Goal: Task Accomplishment & Management: Complete application form

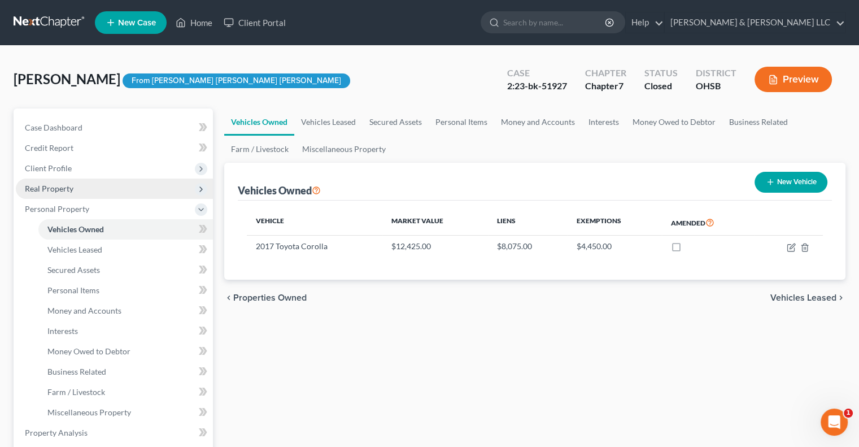
click at [63, 190] on span "Real Property" at bounding box center [49, 189] width 49 height 10
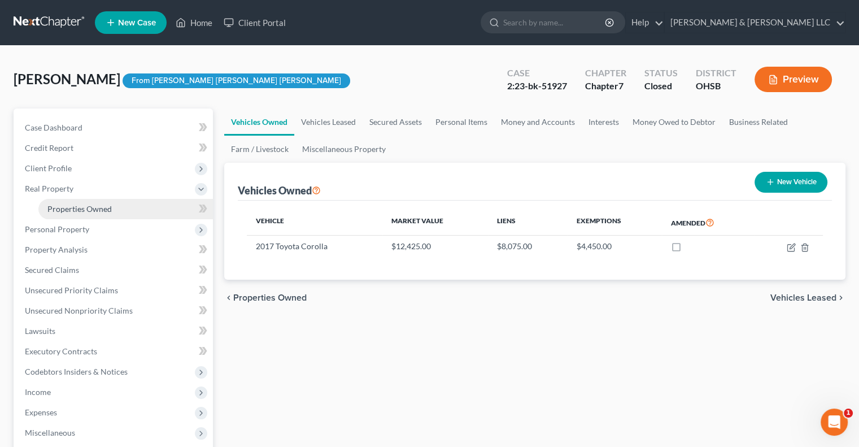
click at [77, 214] on link "Properties Owned" at bounding box center [125, 209] width 175 height 20
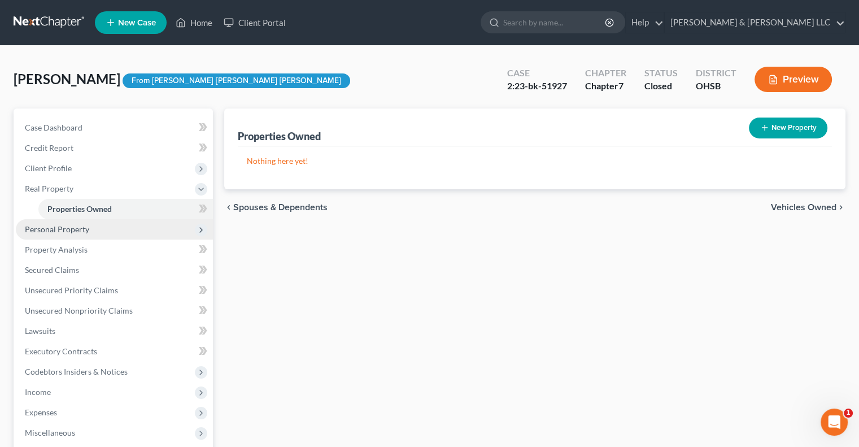
click at [56, 227] on span "Personal Property" at bounding box center [57, 229] width 64 height 10
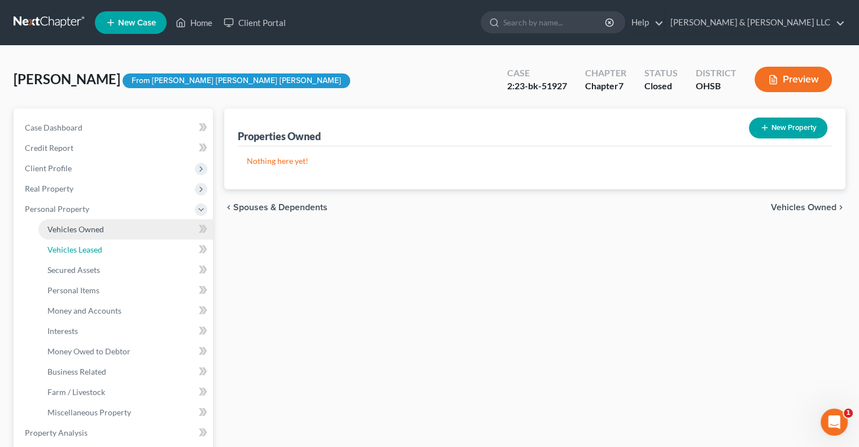
click at [66, 243] on link "Vehicles Leased" at bounding box center [125, 250] width 175 height 20
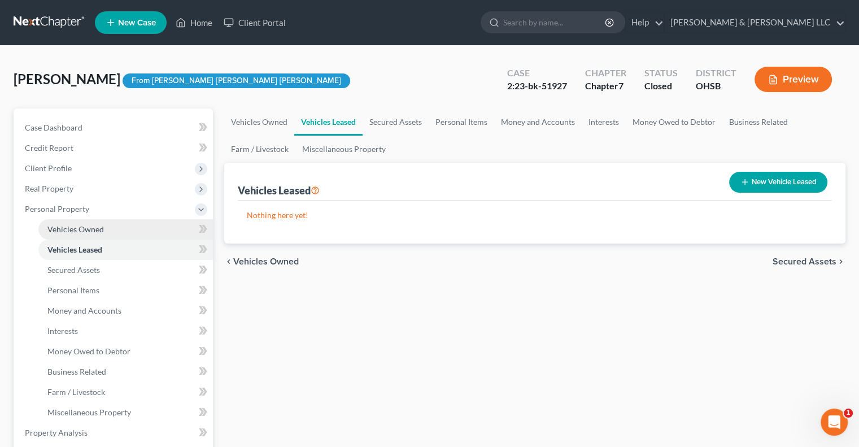
click at [67, 233] on span "Vehicles Owned" at bounding box center [75, 229] width 56 height 10
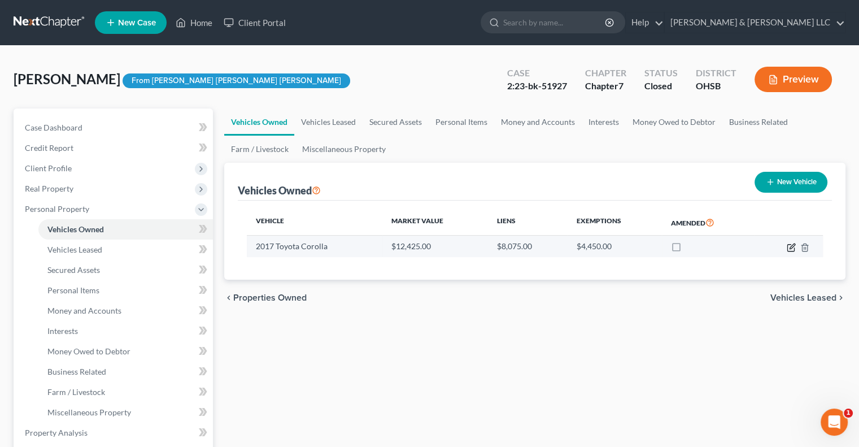
click at [793, 246] on icon "button" at bounding box center [792, 246] width 5 height 5
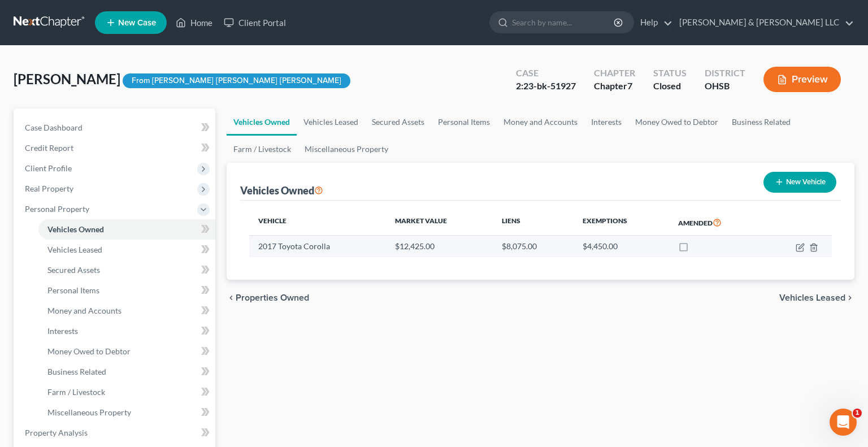
select select "0"
select select "9"
select select "0"
select select "45"
select select "0"
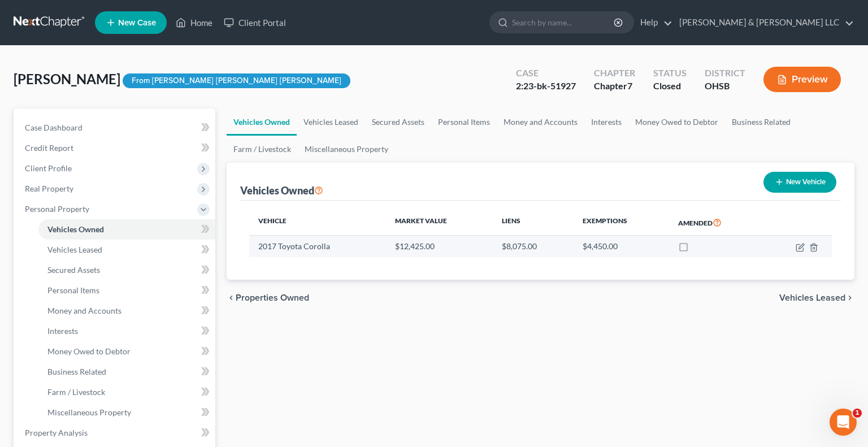
select select "2"
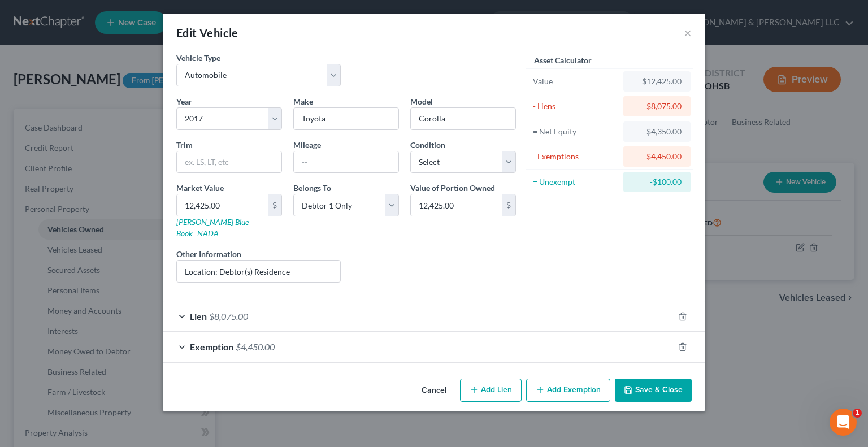
click at [194, 311] on span "Lien" at bounding box center [198, 316] width 17 height 11
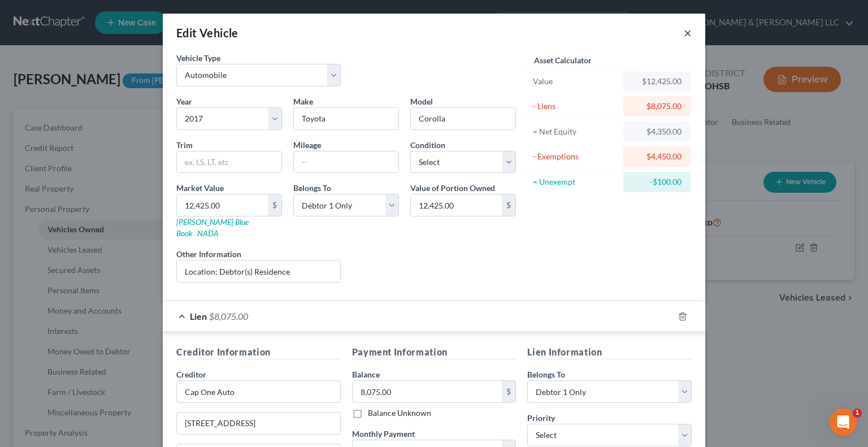
click at [684, 34] on button "×" at bounding box center [688, 33] width 8 height 14
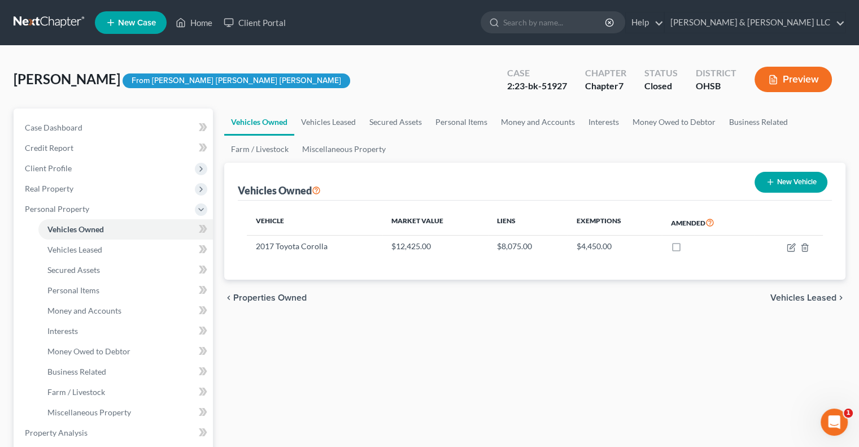
scroll to position [113, 0]
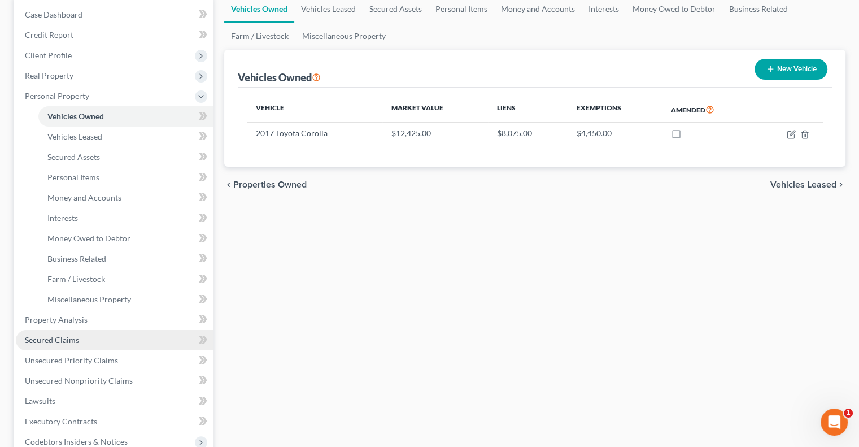
click at [71, 340] on span "Secured Claims" at bounding box center [52, 340] width 54 height 10
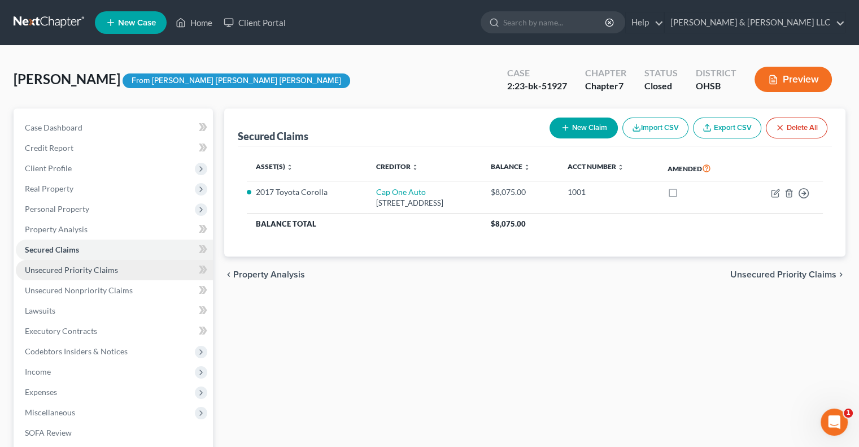
click at [105, 273] on span "Unsecured Priority Claims" at bounding box center [71, 270] width 93 height 10
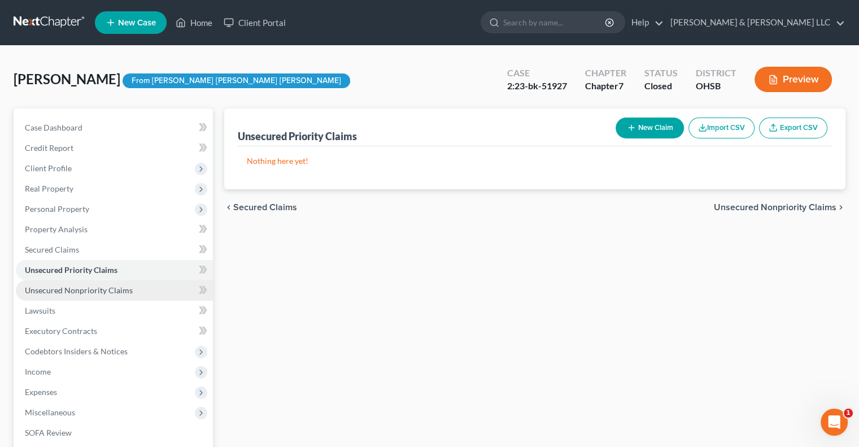
click at [102, 293] on span "Unsecured Nonpriority Claims" at bounding box center [79, 290] width 108 height 10
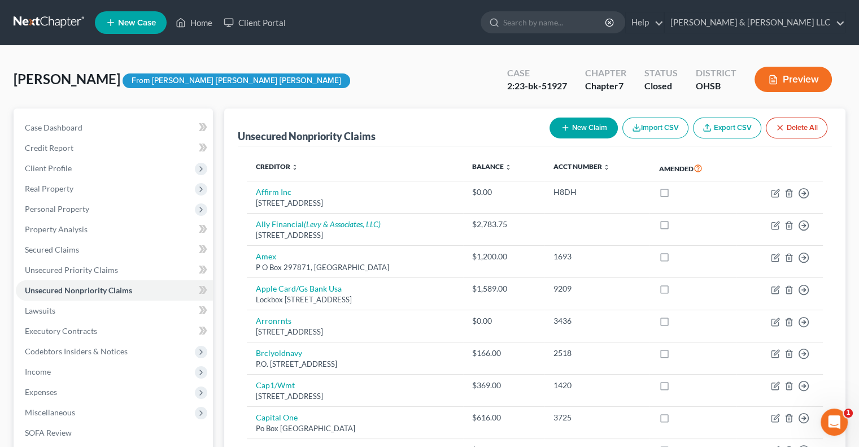
click at [800, 77] on button "Preview" at bounding box center [793, 79] width 77 height 25
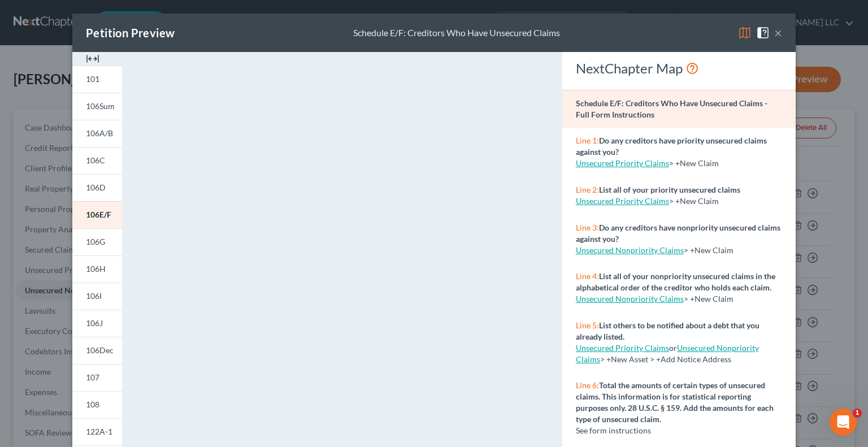
click at [775, 33] on button "×" at bounding box center [778, 33] width 8 height 14
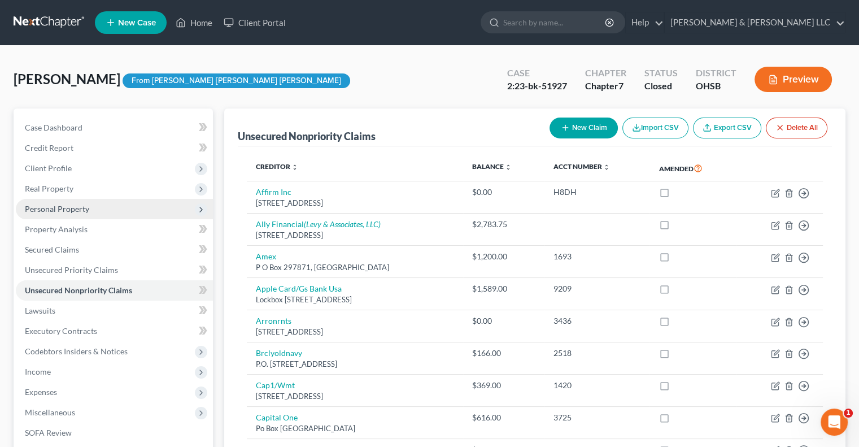
click at [76, 202] on span "Personal Property" at bounding box center [114, 209] width 197 height 20
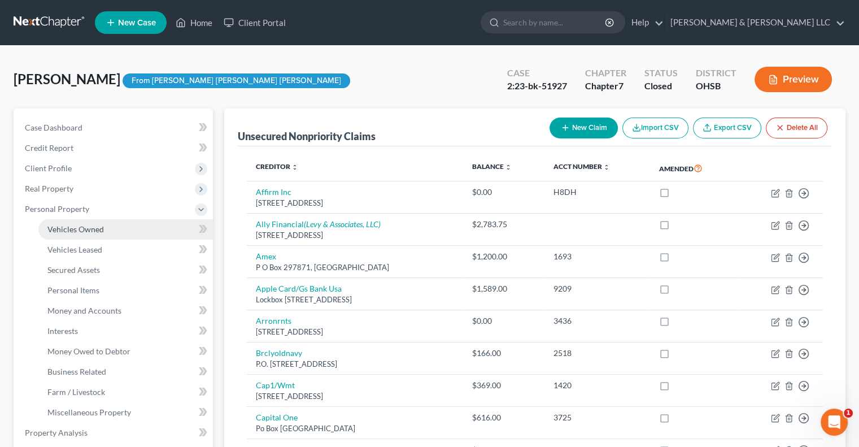
click at [90, 226] on span "Vehicles Owned" at bounding box center [75, 229] width 56 height 10
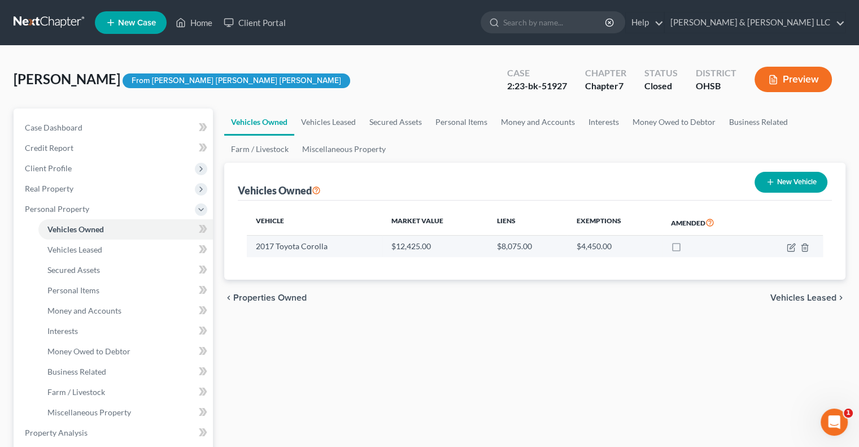
click at [38, 219] on link "Vehicles Owned" at bounding box center [125, 229] width 175 height 20
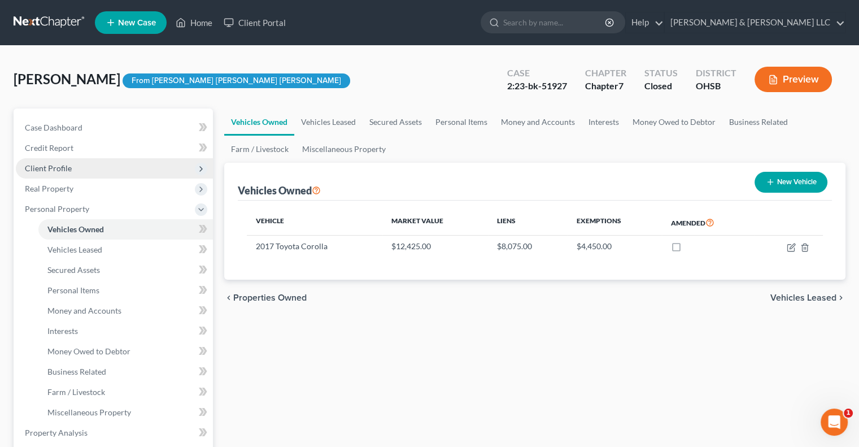
click at [74, 164] on span "Client Profile" at bounding box center [114, 168] width 197 height 20
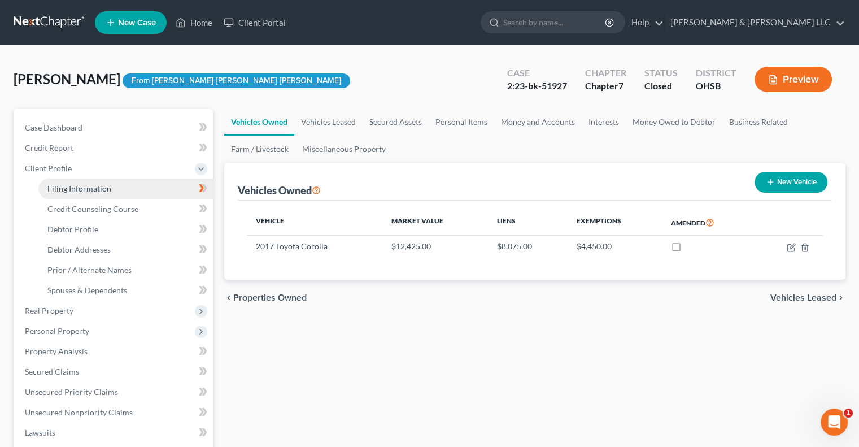
click at [85, 186] on span "Filing Information" at bounding box center [79, 189] width 64 height 10
select select "1"
select select "0"
select select "36"
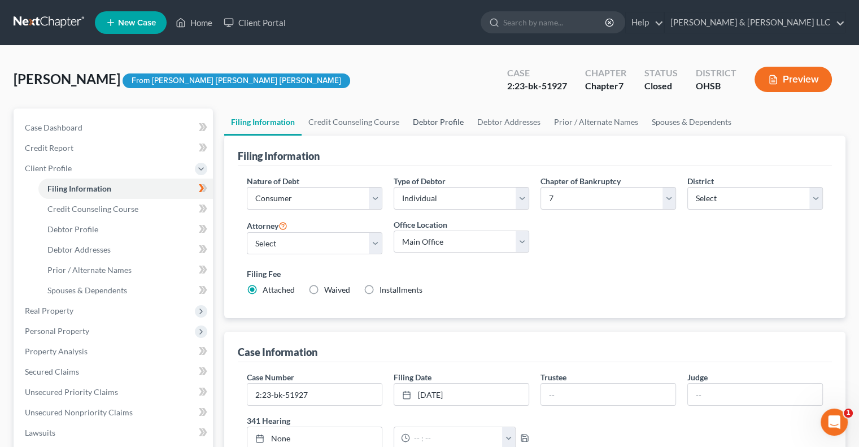
click at [442, 121] on link "Debtor Profile" at bounding box center [438, 121] width 64 height 27
select select "0"
select select "2"
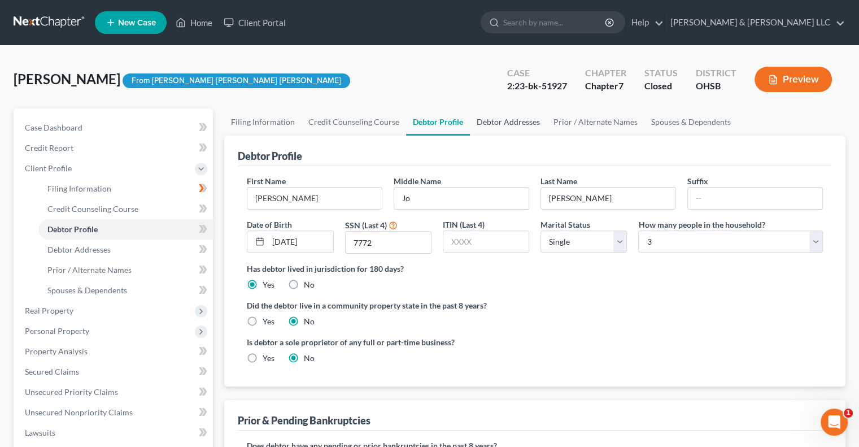
click at [508, 131] on link "Debtor Addresses" at bounding box center [508, 121] width 77 height 27
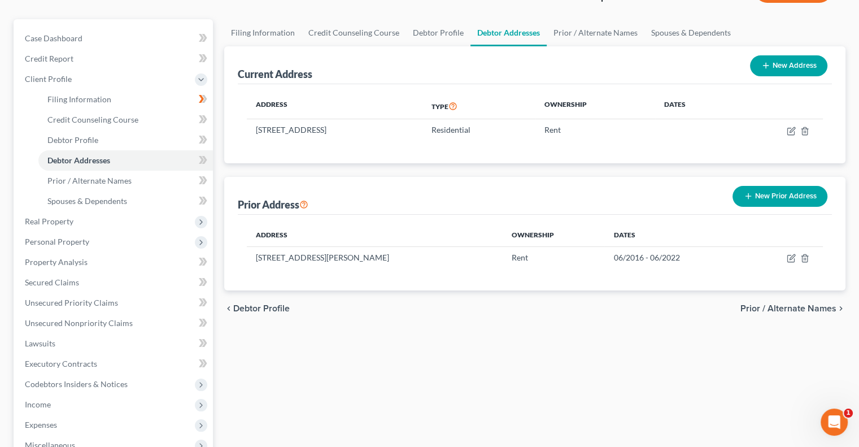
scroll to position [113, 0]
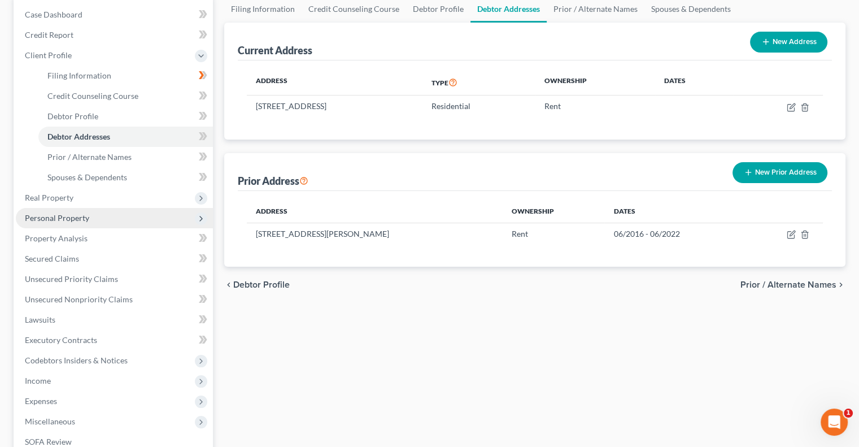
click at [53, 224] on span "Personal Property" at bounding box center [114, 218] width 197 height 20
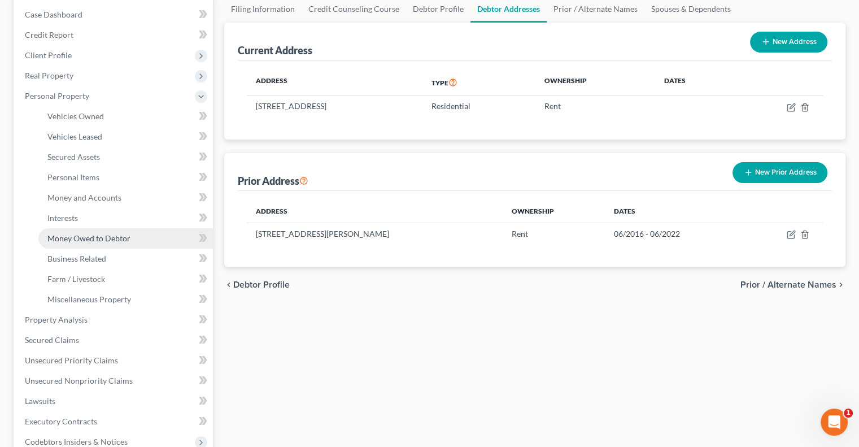
click at [56, 240] on span "Money Owed to Debtor" at bounding box center [88, 238] width 83 height 10
